Goal: Check status

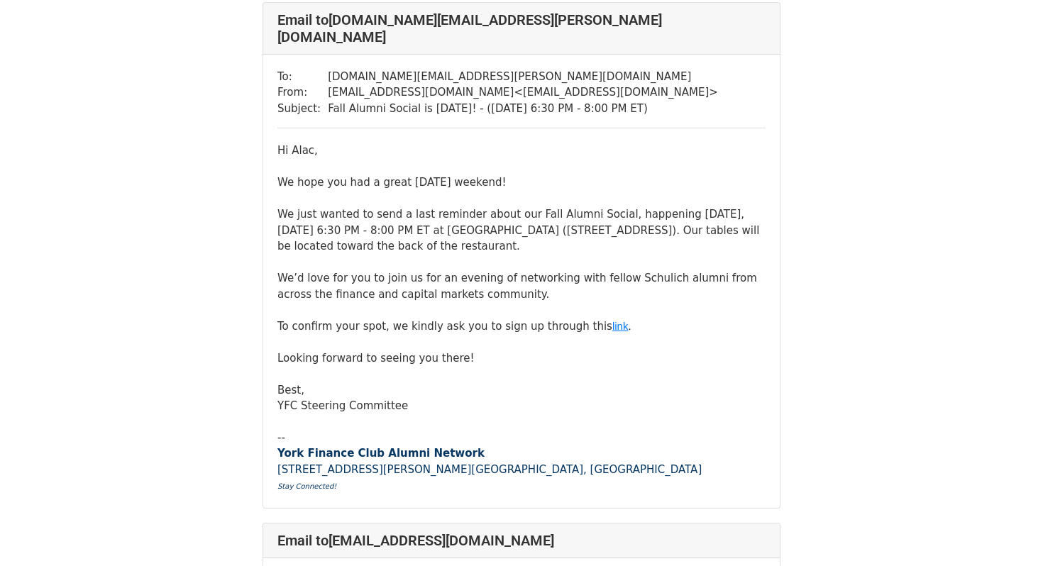
scroll to position [2110, 0]
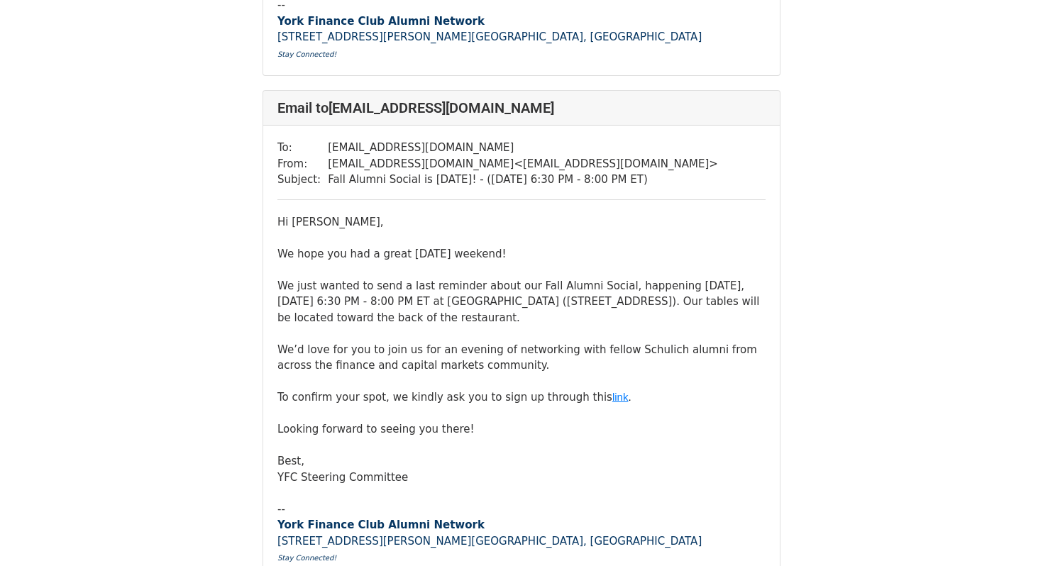
scroll to position [22253, 0]
